Goal: Answer question/provide support

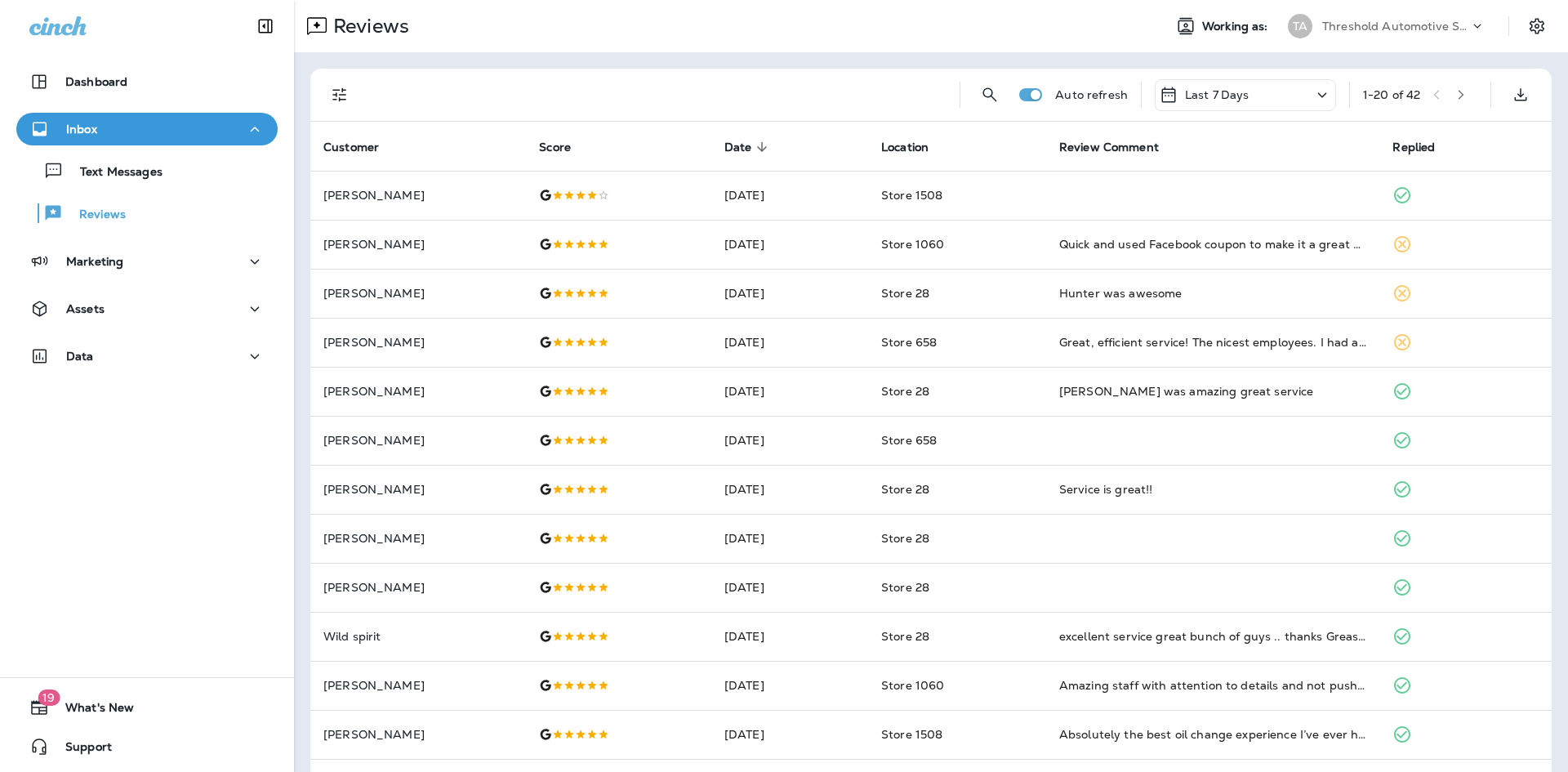
click at [138, 139] on button "Inbox" at bounding box center [147, 129] width 261 height 32
click at [138, 148] on div "Inbox" at bounding box center [147, 133] width 294 height 41
click at [136, 132] on div "Inbox" at bounding box center [147, 129] width 236 height 20
click at [333, 91] on icon "Filters" at bounding box center [340, 95] width 19 height 19
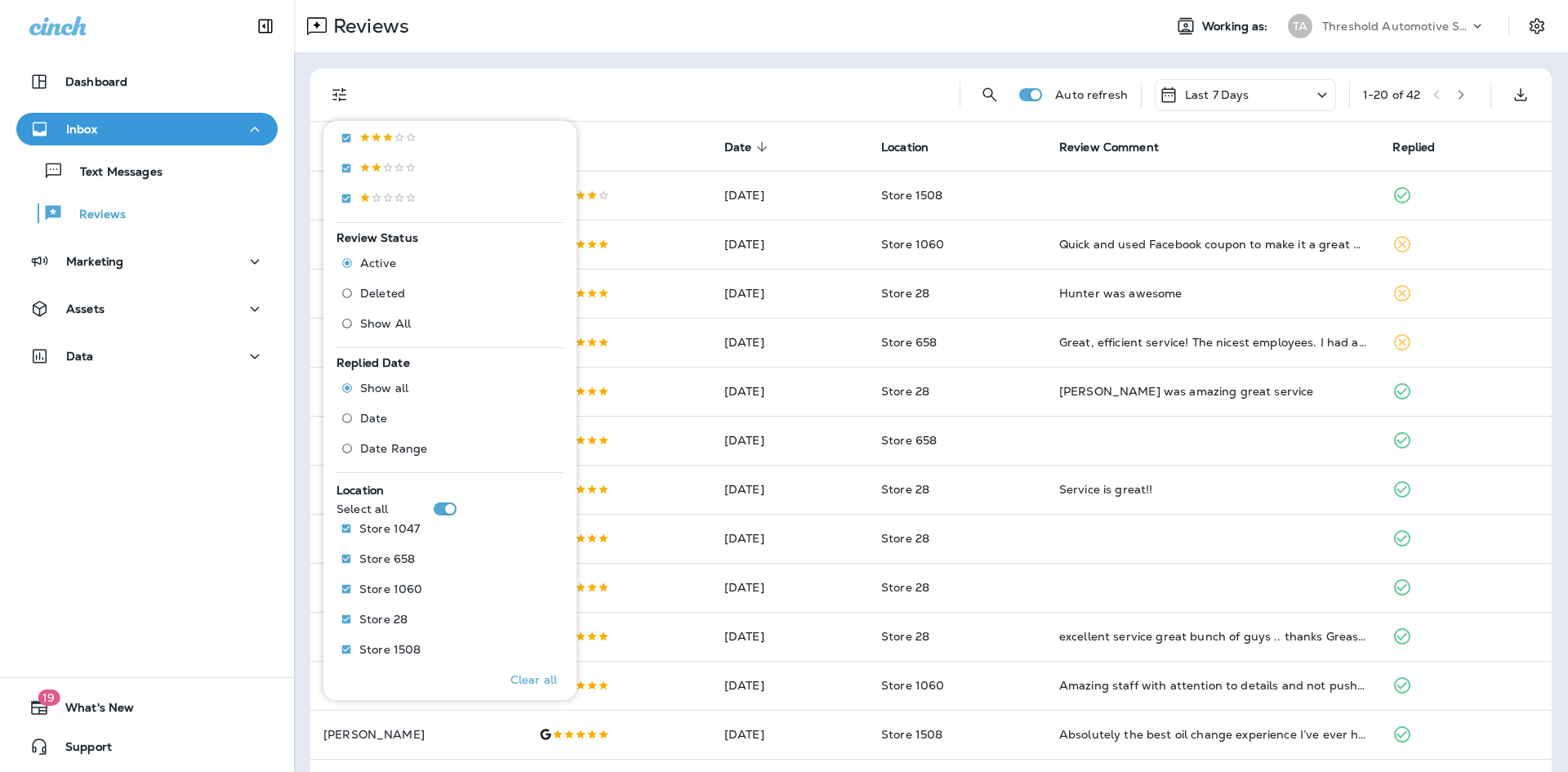
scroll to position [449, 0]
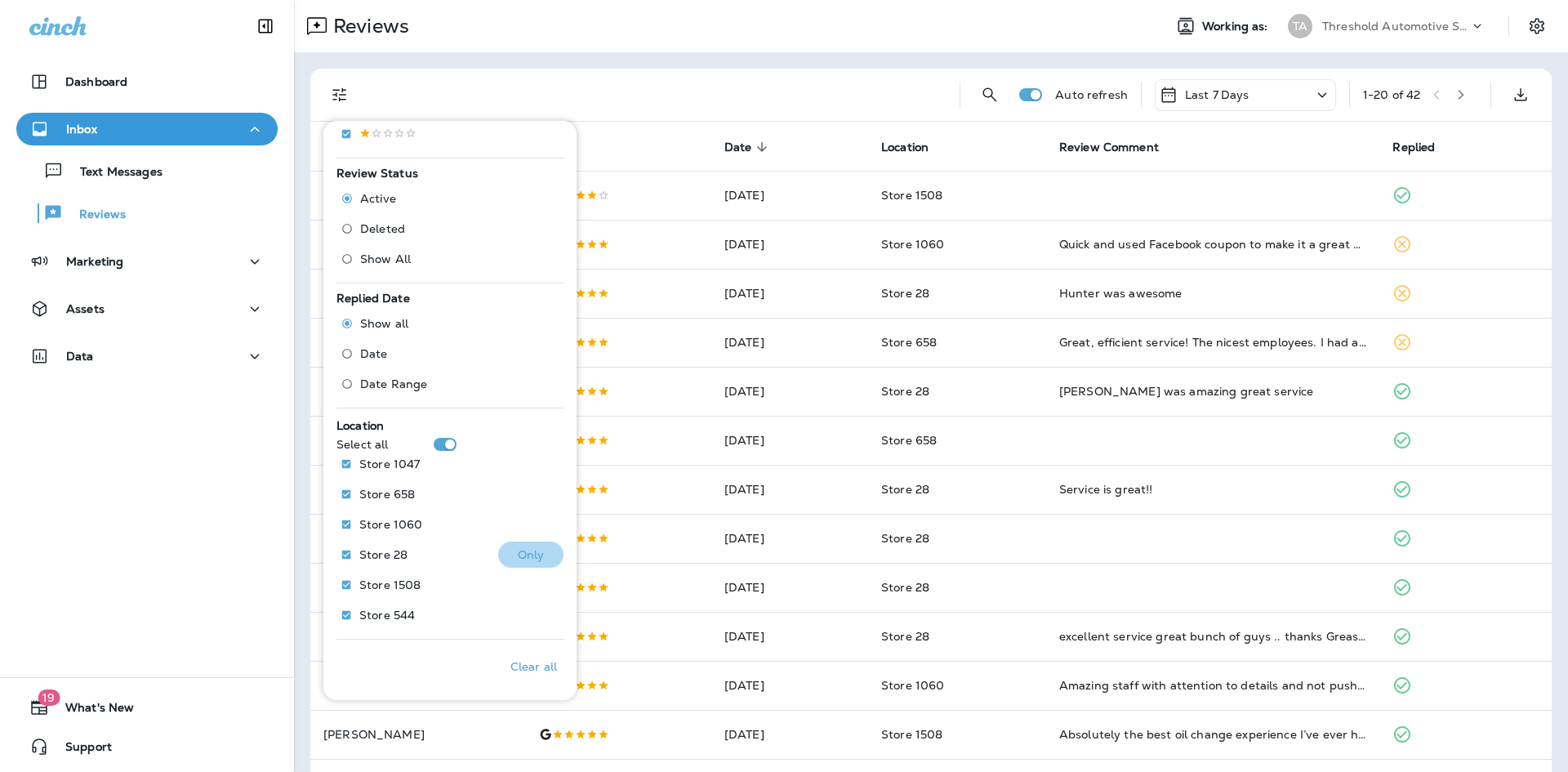
click at [518, 550] on p "Only" at bounding box center [531, 555] width 27 height 13
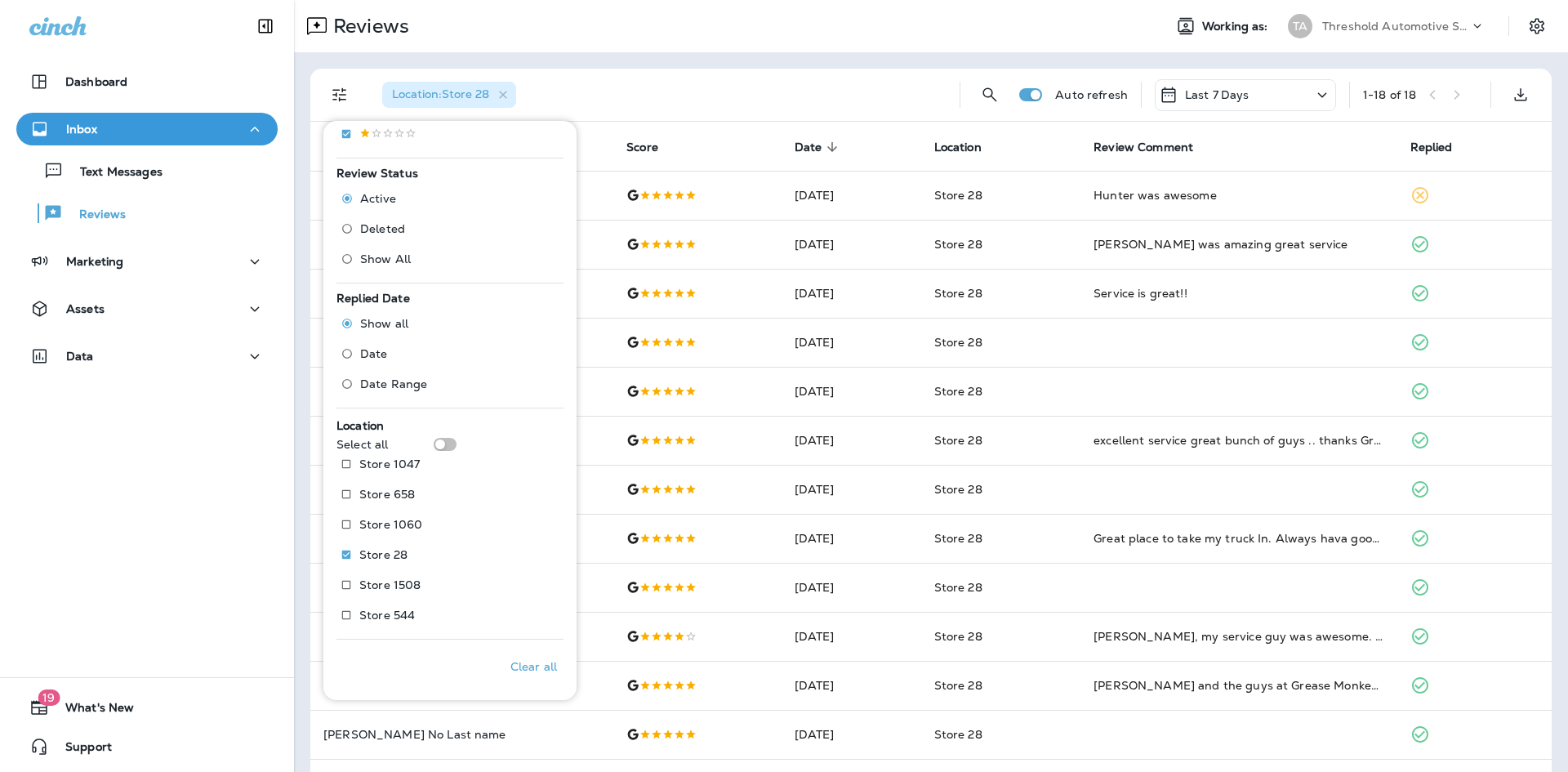
click at [924, 73] on div "Location : Store 28" at bounding box center [657, 95] width 577 height 53
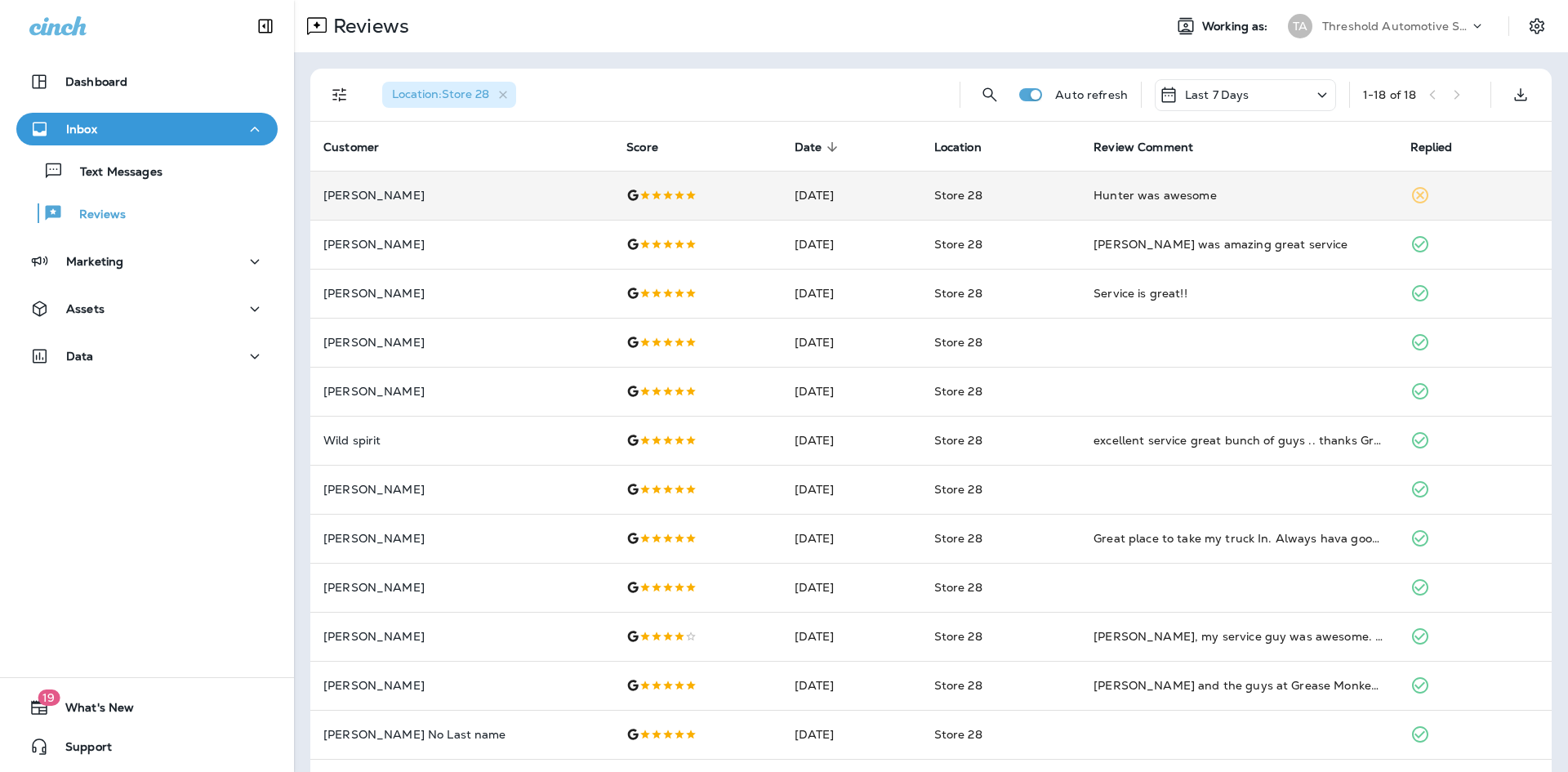
click at [869, 172] on td "[DATE]" at bounding box center [851, 195] width 139 height 49
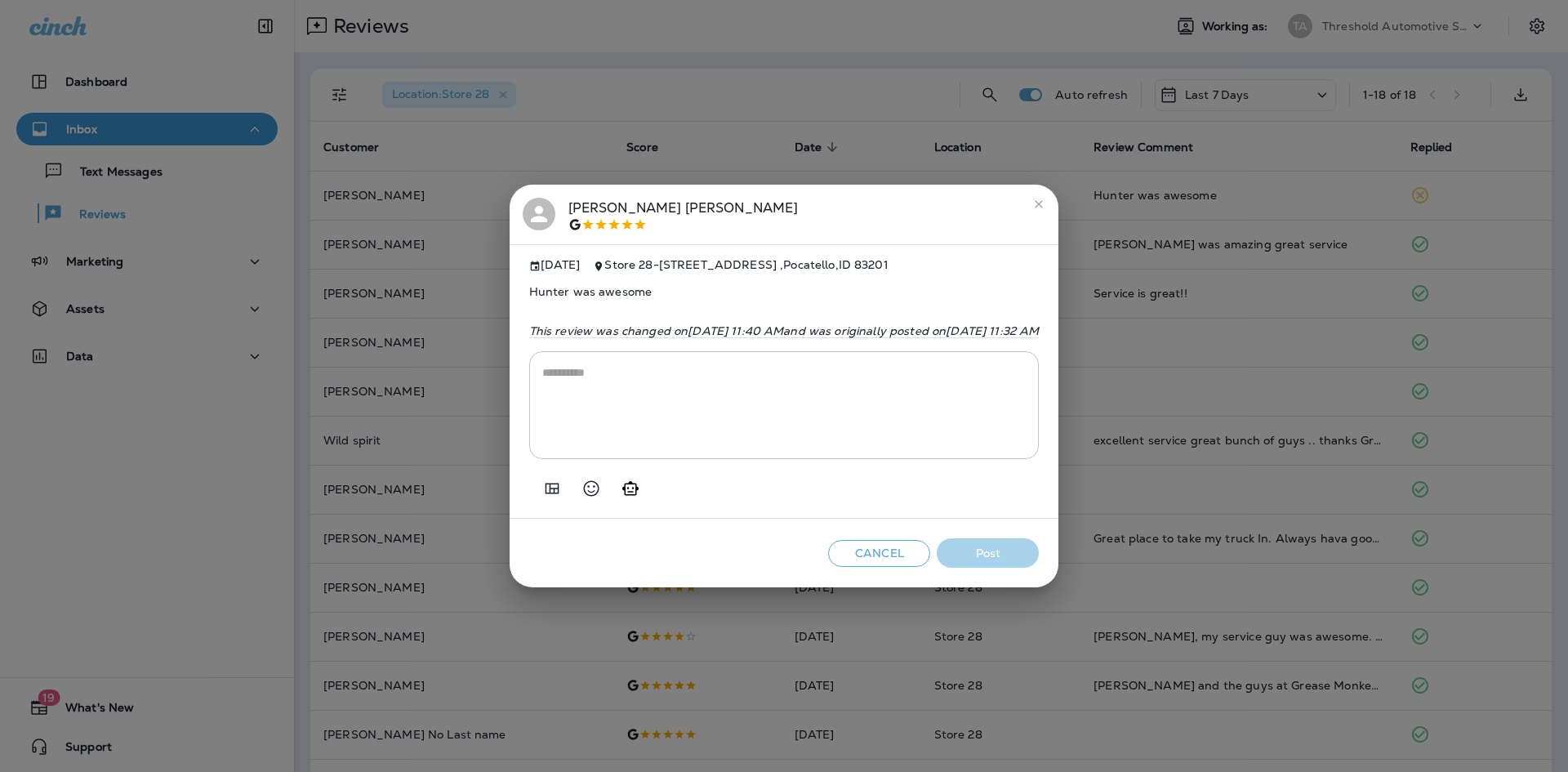
click at [559, 493] on div at bounding box center [784, 482] width 511 height 46
click at [614, 499] on button "Generate AI response" at bounding box center [630, 488] width 32 height 32
type textarea "**********"
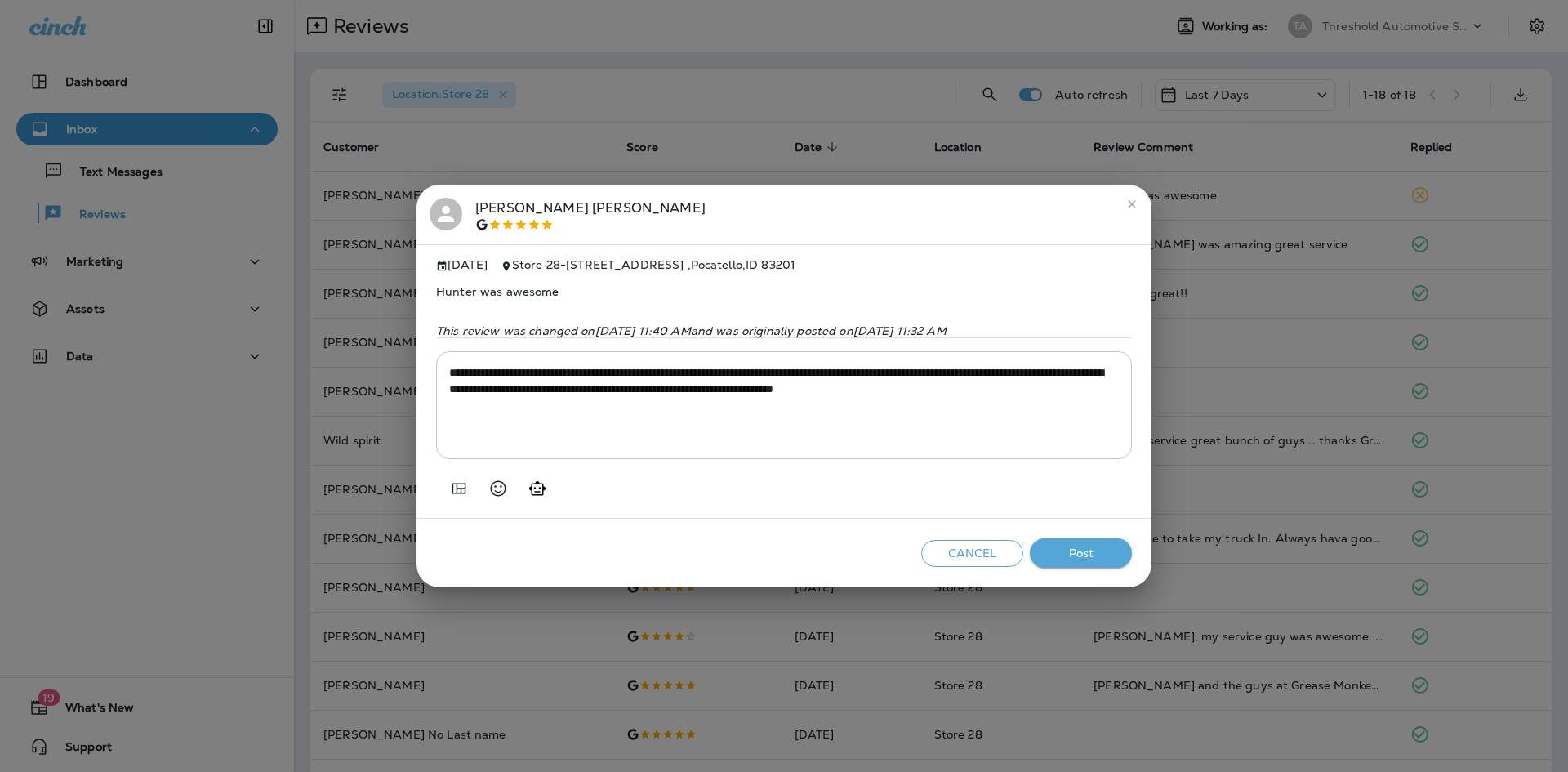
click at [1079, 555] on button "Post" at bounding box center [1081, 553] width 102 height 31
